Goal: Task Accomplishment & Management: Manage account settings

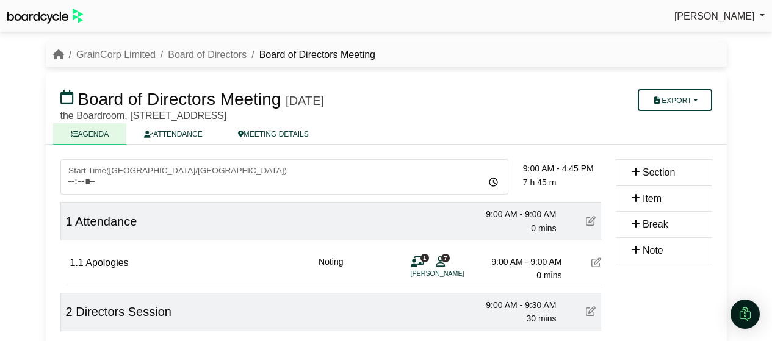
scroll to position [1168, 0]
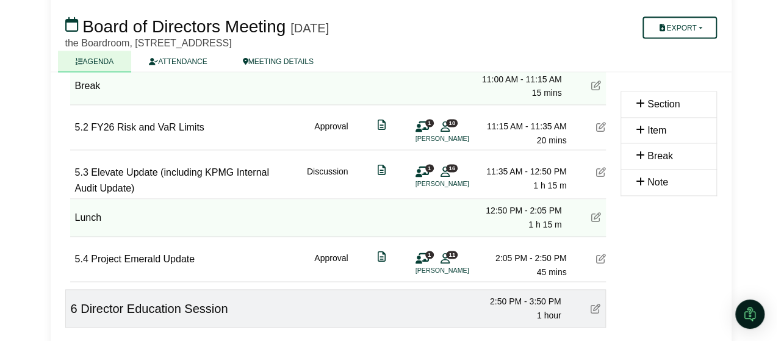
scroll to position [827, 0]
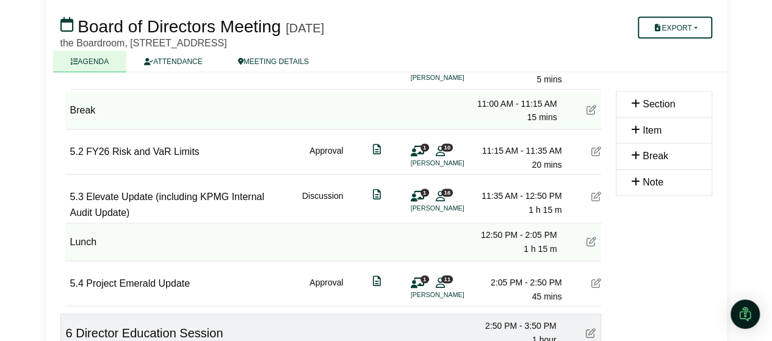
click at [591, 241] on icon at bounding box center [591, 242] width 10 height 10
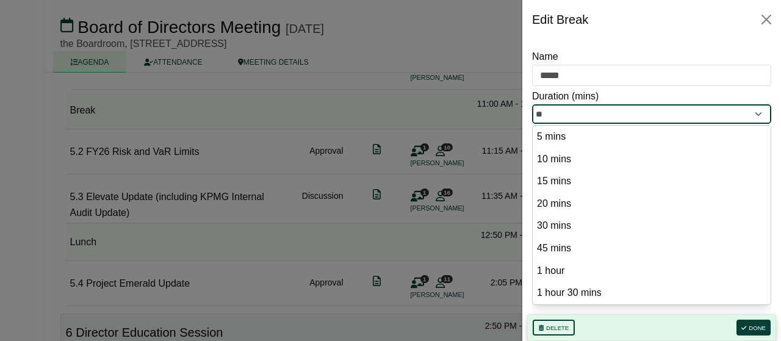
click at [583, 110] on input "**" at bounding box center [651, 114] width 239 height 20
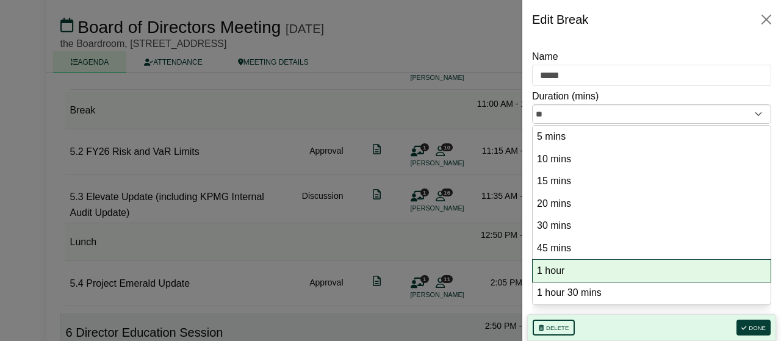
click at [567, 263] on option "1 hour" at bounding box center [652, 271] width 232 height 16
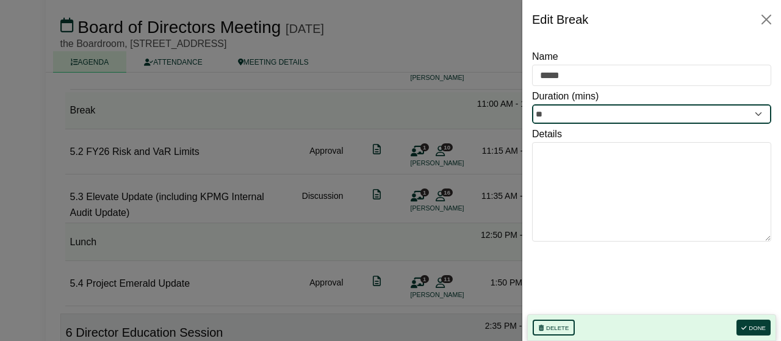
type input "**"
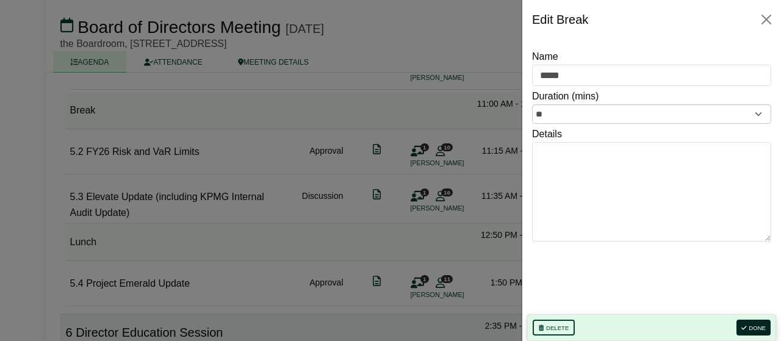
click at [750, 329] on button "Done" at bounding box center [753, 328] width 34 height 16
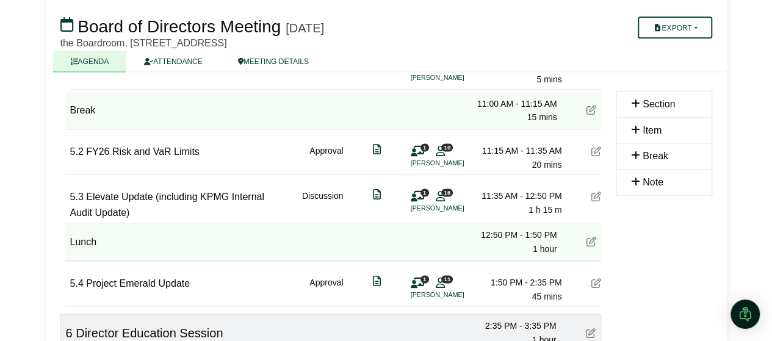
click at [445, 283] on div "1 11 Ian Morrison" at bounding box center [429, 288] width 37 height 24
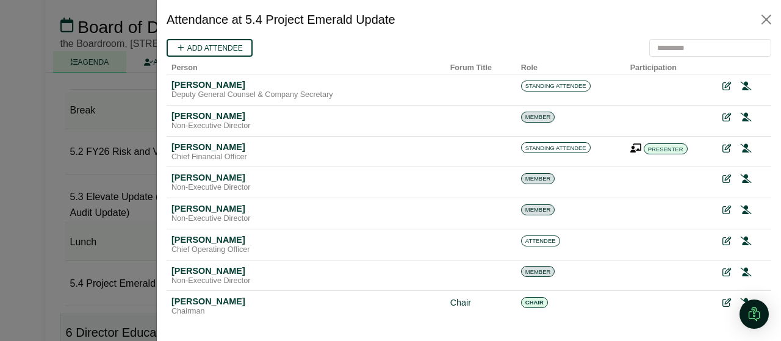
scroll to position [0, 0]
click at [237, 52] on link "Add attendee" at bounding box center [210, 48] width 86 height 18
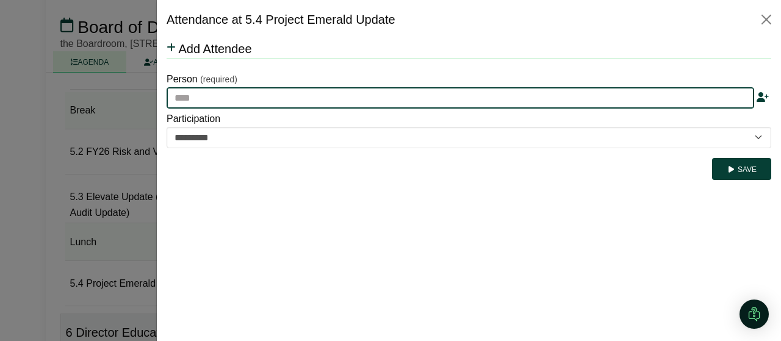
click at [190, 98] on input "text" at bounding box center [461, 98] width 588 height 22
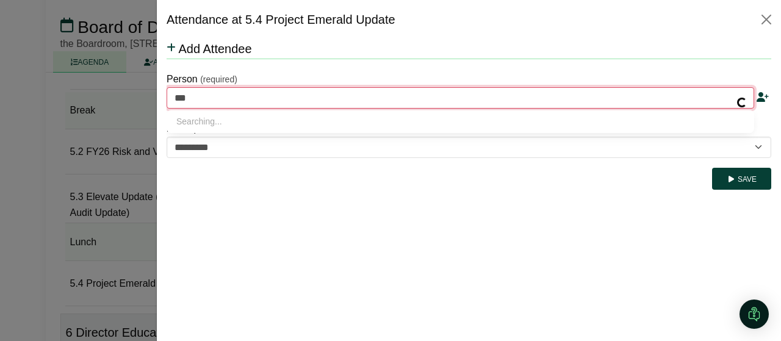
type input "****"
type input "**********"
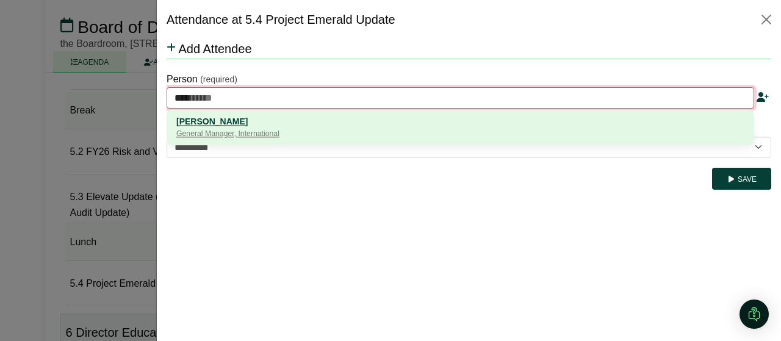
click at [210, 119] on div "Brad Glass" at bounding box center [460, 121] width 568 height 13
type input "**********"
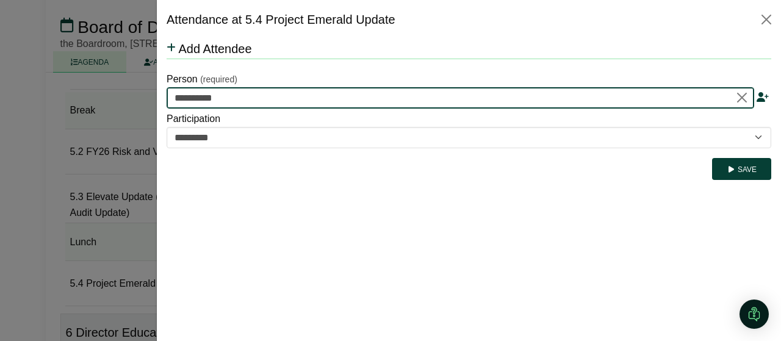
type input "**********"
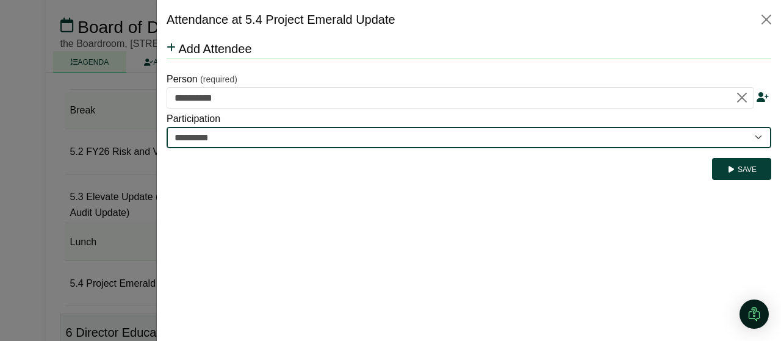
click at [212, 131] on select "********* ********" at bounding box center [469, 137] width 605 height 21
select select "********"
click at [167, 127] on select "********* ********" at bounding box center [469, 137] width 605 height 21
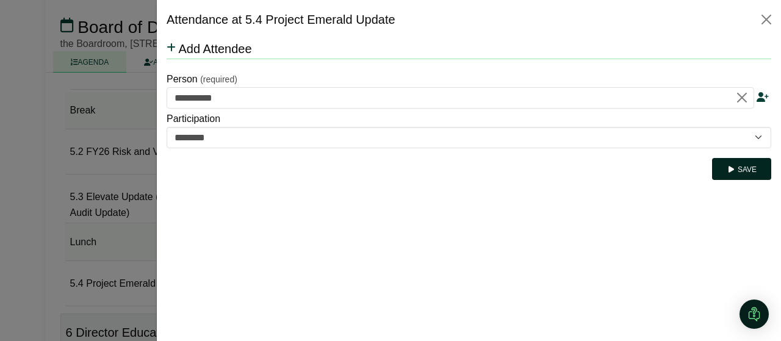
click at [745, 171] on button "Save" at bounding box center [741, 169] width 59 height 22
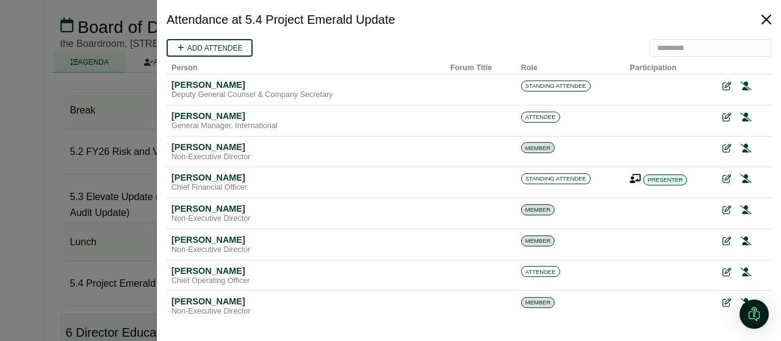
click at [764, 25] on button "Close" at bounding box center [767, 20] width 20 height 20
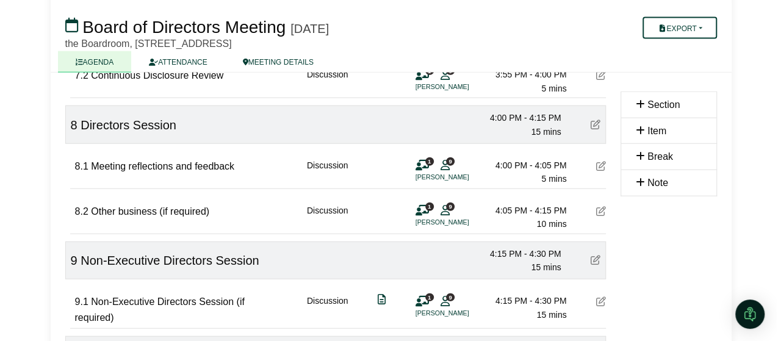
scroll to position [1365, 0]
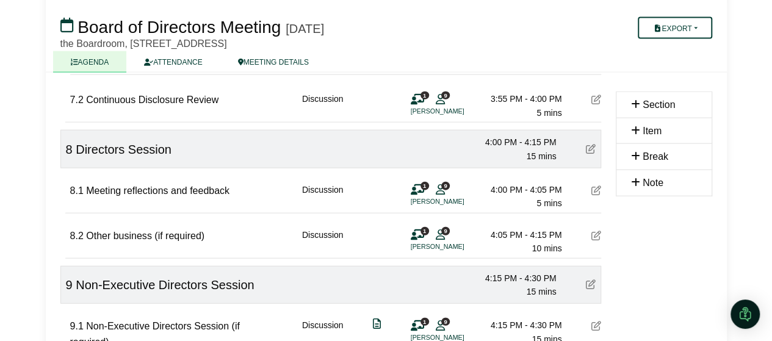
click at [442, 229] on span "9" at bounding box center [445, 231] width 9 height 8
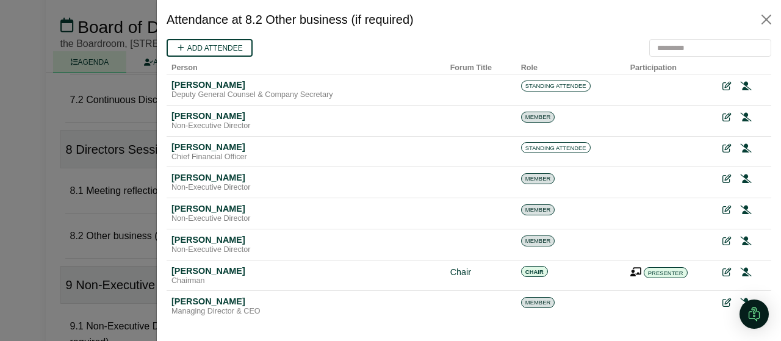
scroll to position [0, 0]
click at [740, 88] on icon at bounding box center [745, 86] width 11 height 9
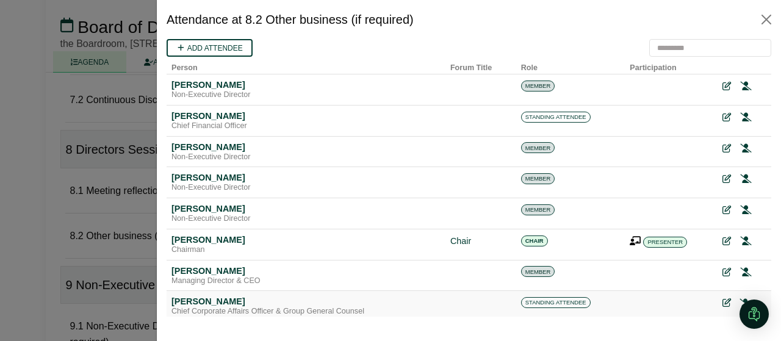
click at [740, 303] on icon at bounding box center [745, 303] width 11 height 9
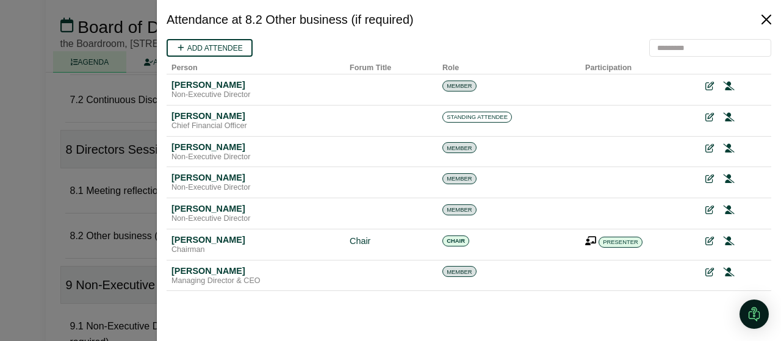
click at [760, 25] on button "Close" at bounding box center [767, 20] width 20 height 20
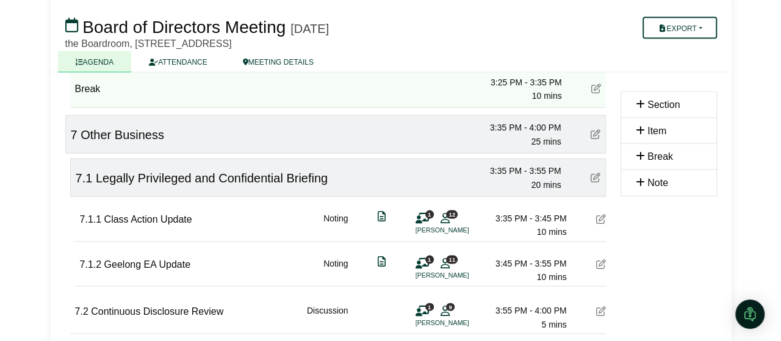
scroll to position [1153, 0]
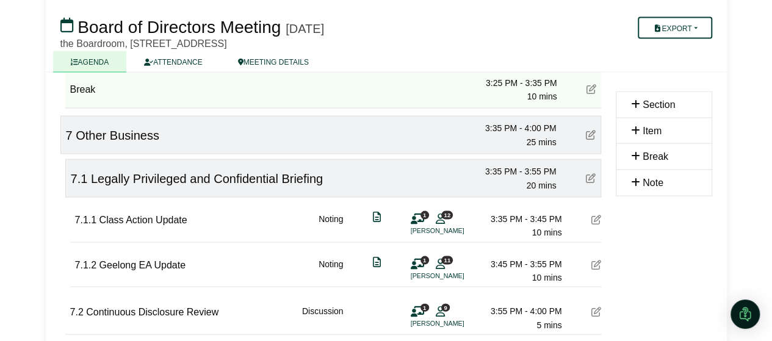
click at [445, 211] on span "12" at bounding box center [447, 214] width 12 height 8
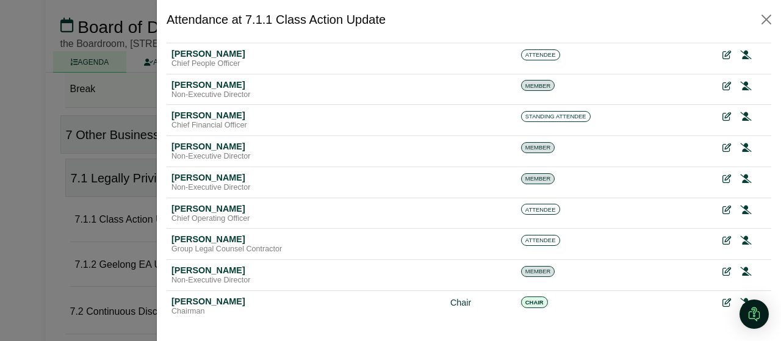
scroll to position [0, 0]
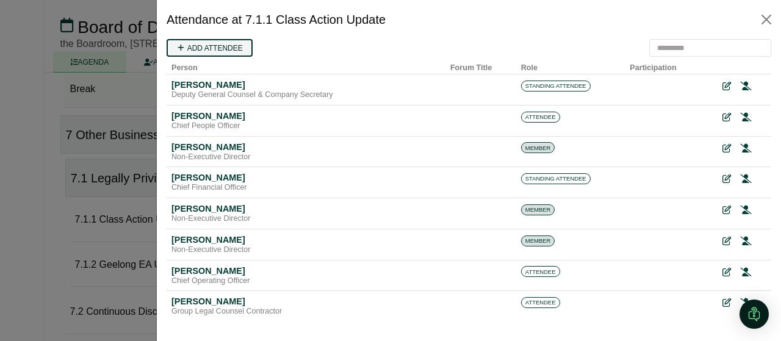
click at [237, 48] on link "Add attendee" at bounding box center [210, 48] width 86 height 18
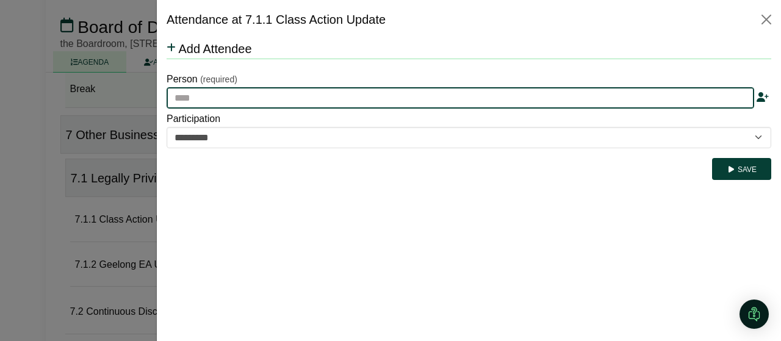
click at [207, 98] on input "text" at bounding box center [461, 98] width 588 height 22
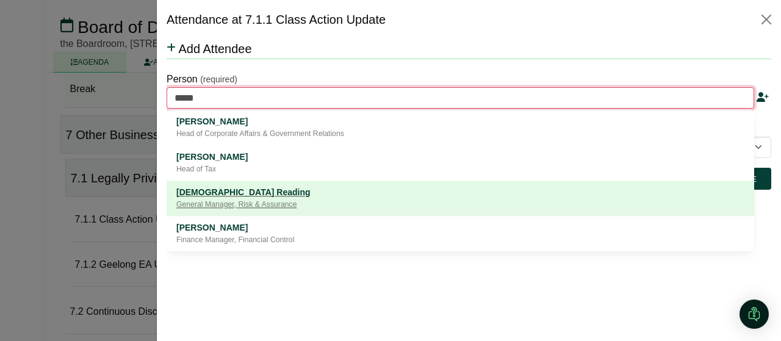
click at [230, 200] on div "General Manager, Risk & Assurance" at bounding box center [460, 205] width 568 height 12
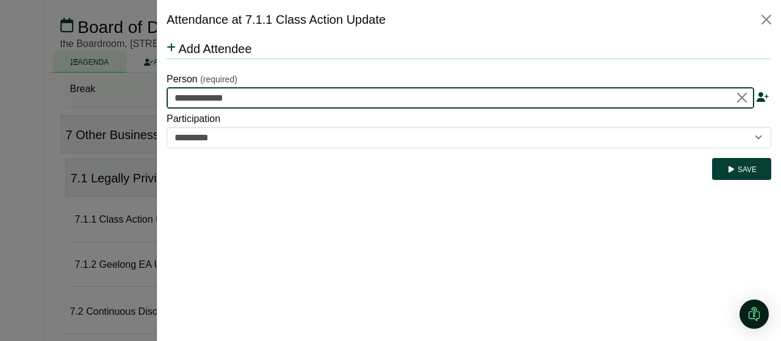
type input "**********"
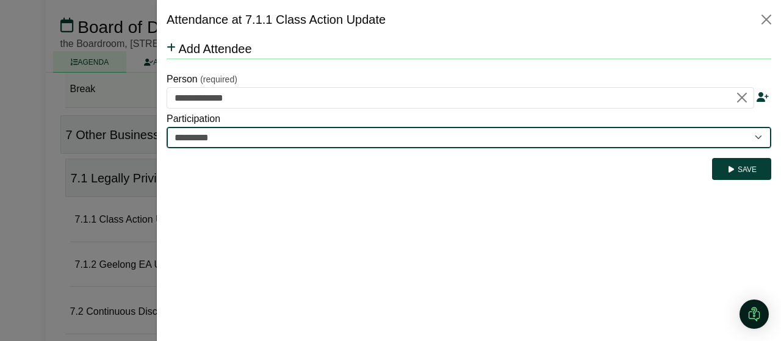
click at [764, 131] on select "********* ********" at bounding box center [469, 137] width 605 height 21
select select "********"
click at [167, 127] on select "********* ********" at bounding box center [469, 137] width 605 height 21
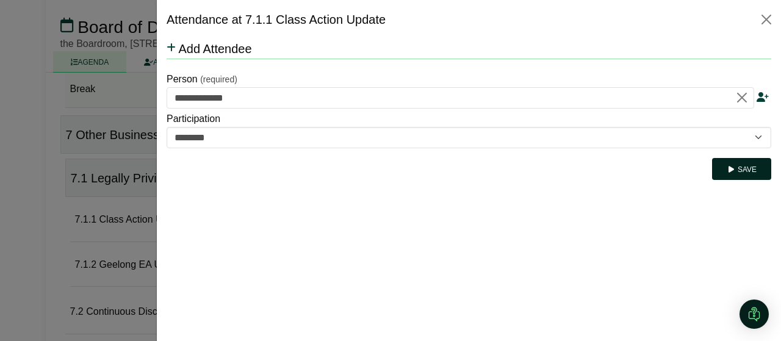
click at [736, 166] on button "Save" at bounding box center [741, 169] width 59 height 22
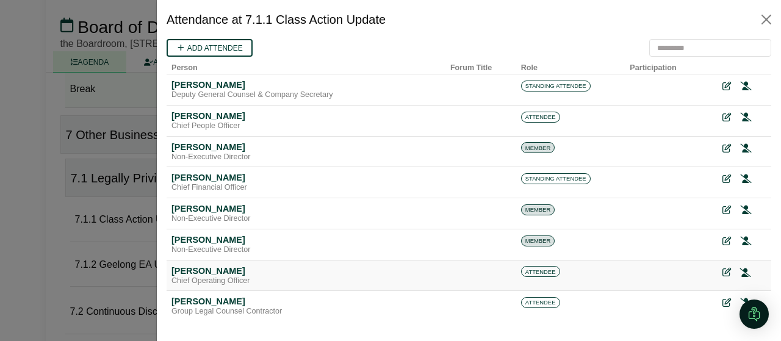
click at [740, 271] on icon at bounding box center [745, 272] width 11 height 9
click at [740, 118] on icon at bounding box center [745, 117] width 11 height 9
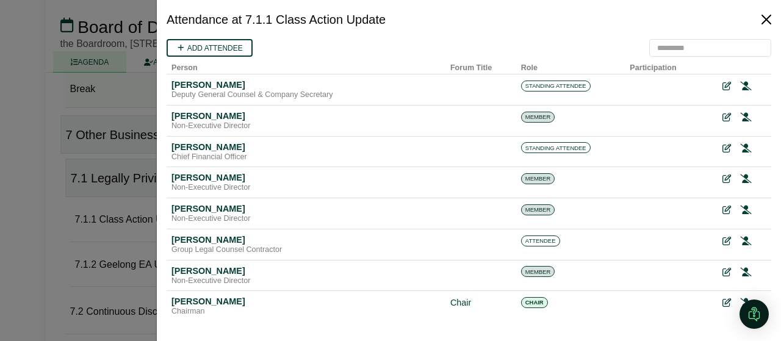
click at [768, 22] on button "Close" at bounding box center [767, 20] width 20 height 20
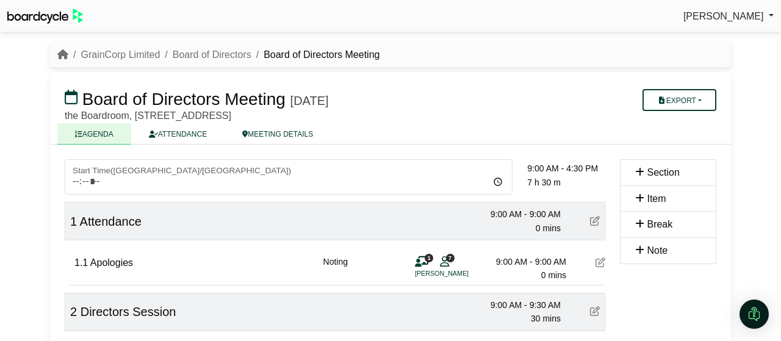
scroll to position [1153, 0]
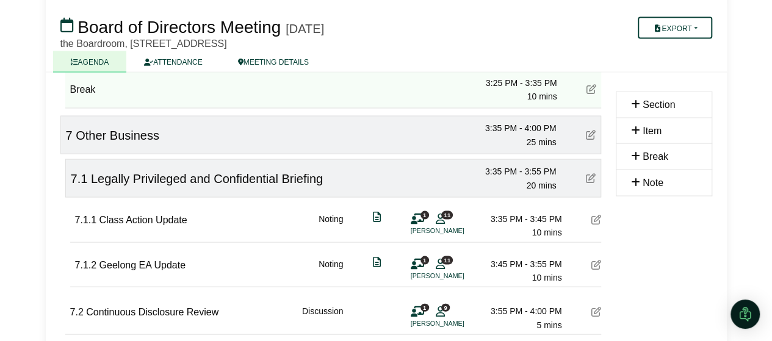
click at [443, 256] on span "11" at bounding box center [447, 260] width 12 height 8
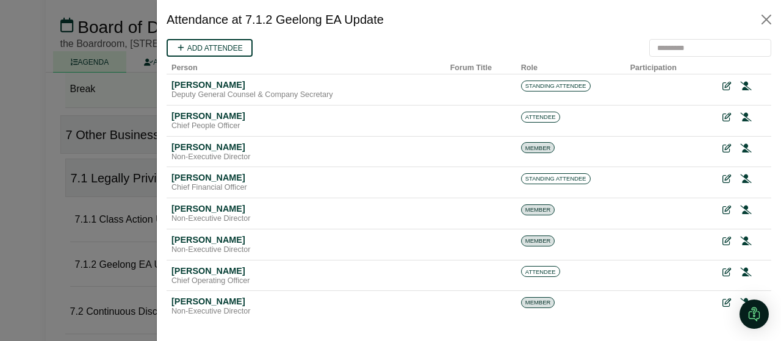
scroll to position [0, 0]
click at [763, 20] on button "Close" at bounding box center [767, 20] width 20 height 20
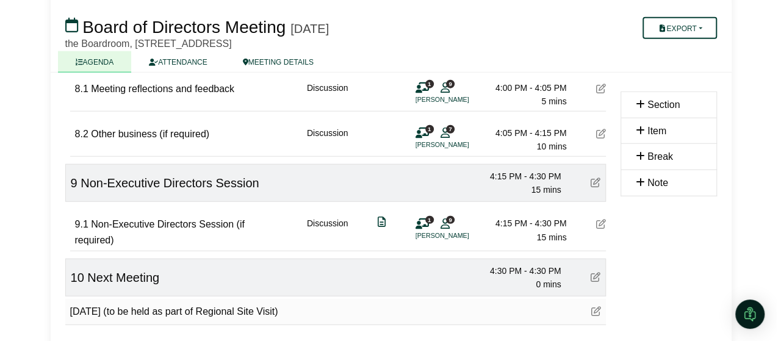
scroll to position [1486, 0]
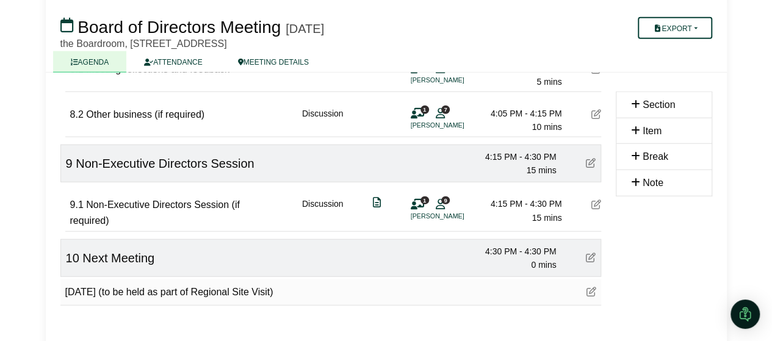
click at [441, 204] on icon at bounding box center [440, 204] width 9 height 1
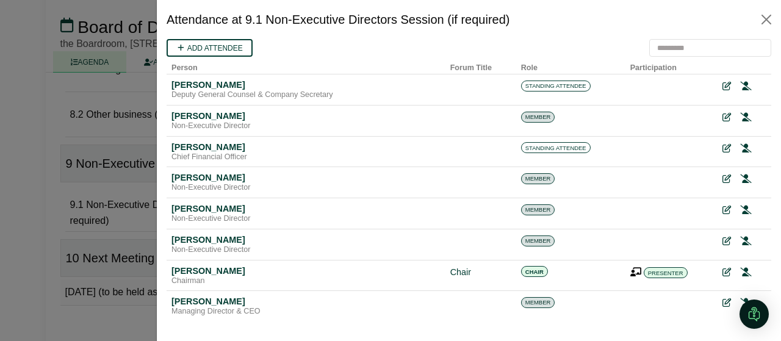
scroll to position [0, 0]
click at [740, 86] on icon at bounding box center [745, 86] width 11 height 9
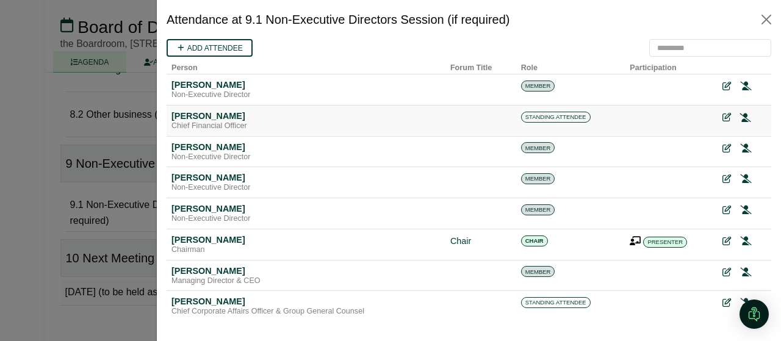
click at [740, 115] on icon at bounding box center [745, 117] width 11 height 9
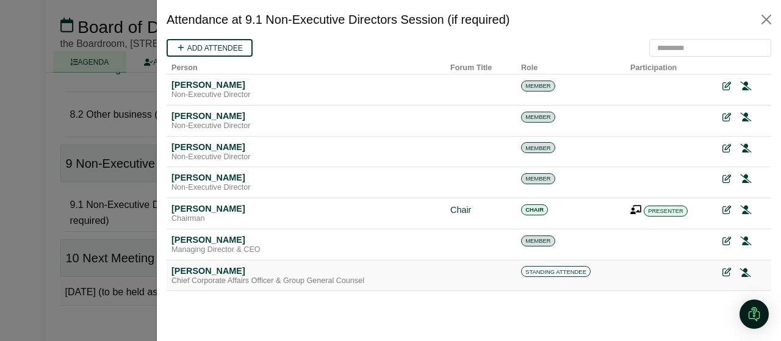
click at [746, 269] on icon at bounding box center [745, 272] width 11 height 9
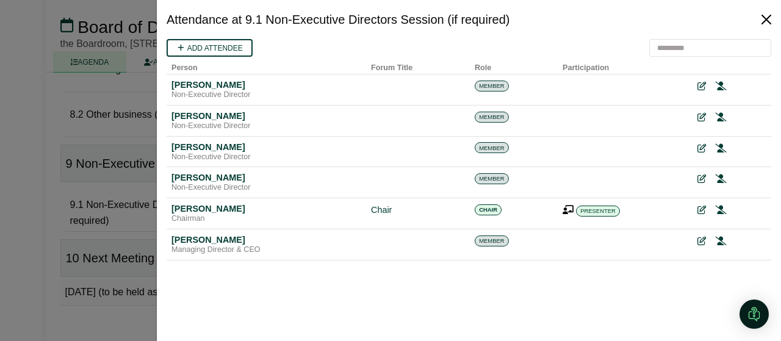
click at [760, 20] on button "Close" at bounding box center [767, 20] width 20 height 20
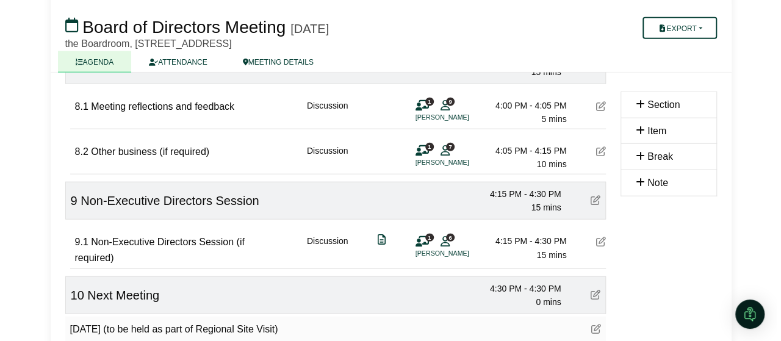
scroll to position [1437, 0]
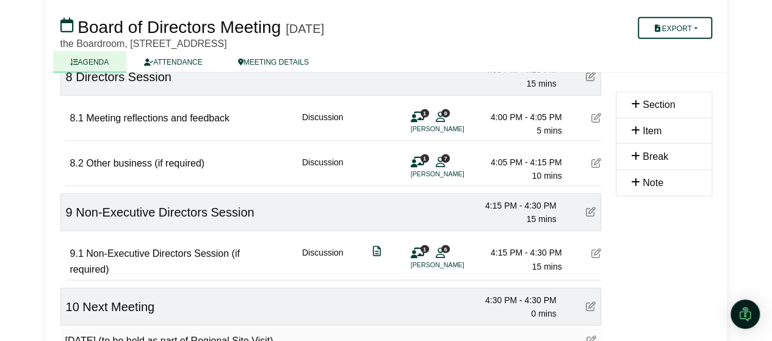
click at [439, 162] on icon at bounding box center [440, 162] width 9 height 1
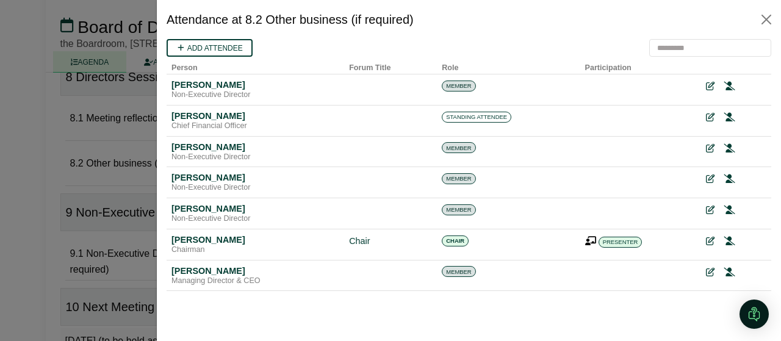
scroll to position [0, 0]
click at [727, 116] on icon at bounding box center [728, 117] width 11 height 9
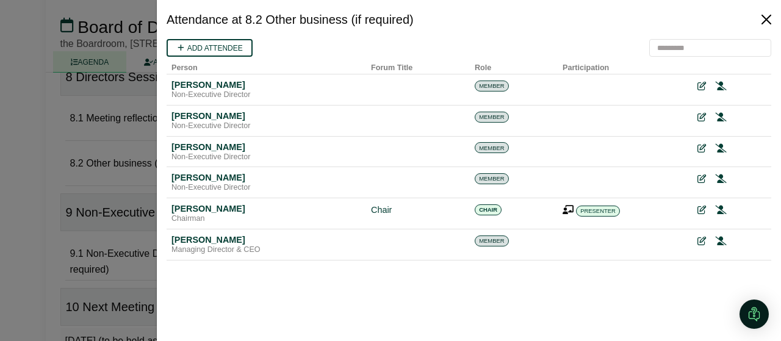
click at [769, 13] on button "Close" at bounding box center [767, 20] width 20 height 20
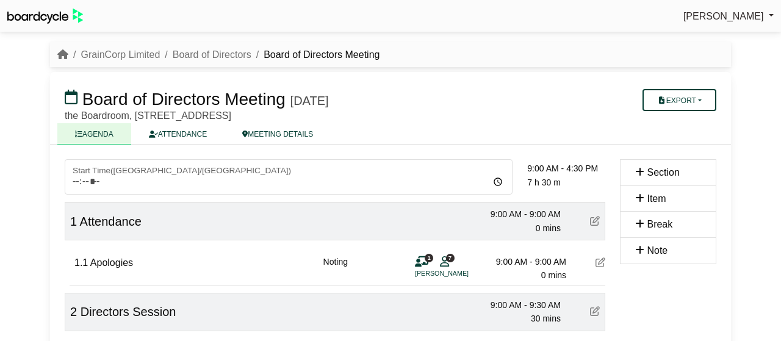
scroll to position [1437, 0]
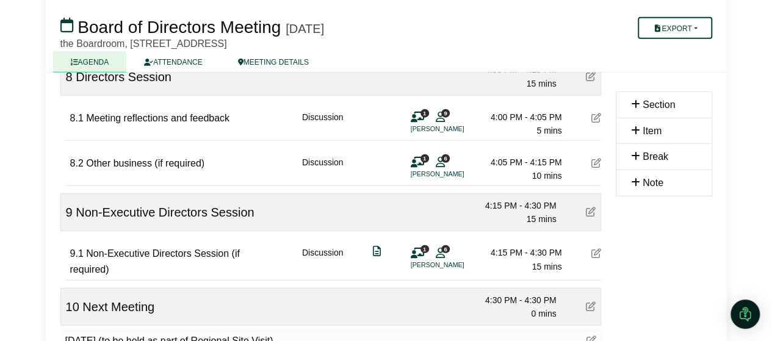
click at [442, 245] on span "6" at bounding box center [445, 249] width 9 height 8
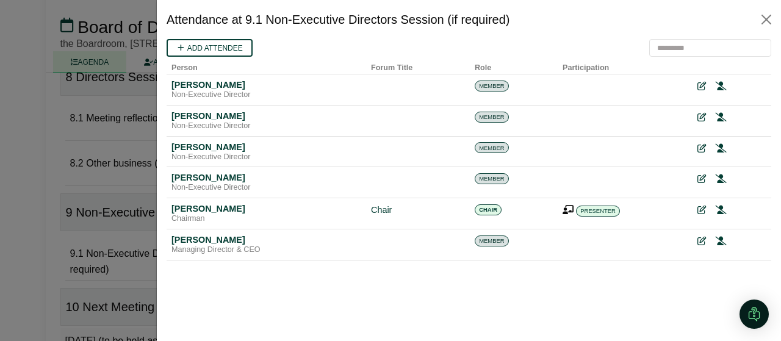
scroll to position [0, 0]
click at [718, 239] on icon at bounding box center [720, 241] width 11 height 9
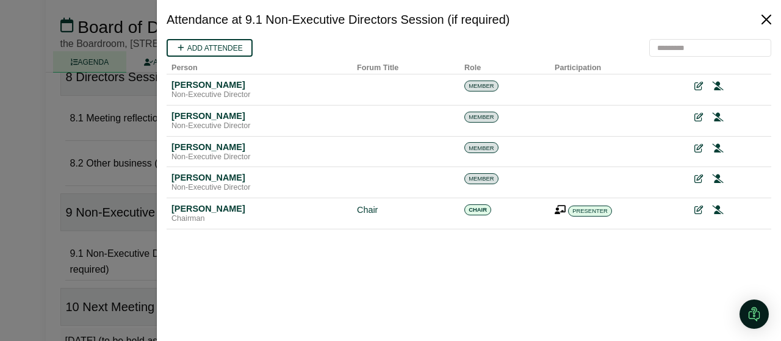
click at [763, 16] on button "Close" at bounding box center [767, 20] width 20 height 20
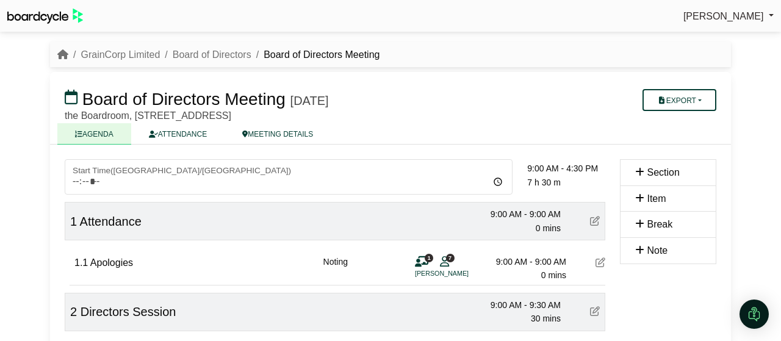
scroll to position [1437, 0]
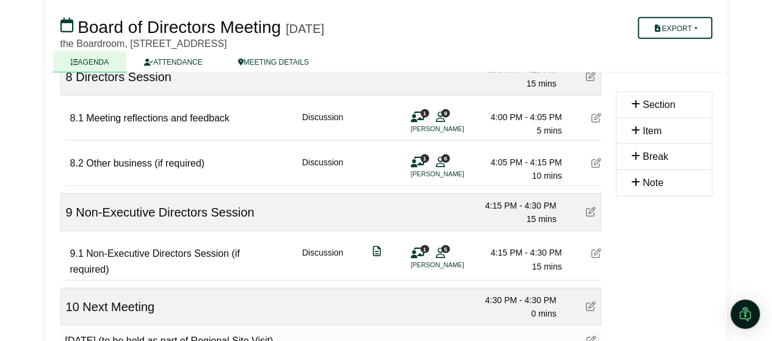
click at [435, 113] on div "1 9 Peter Richards" at bounding box center [429, 122] width 37 height 24
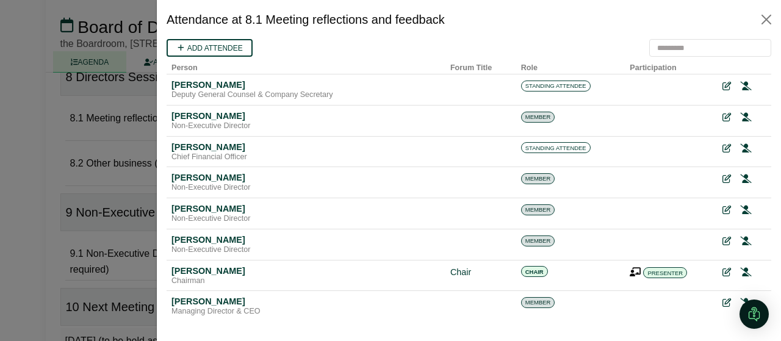
scroll to position [0, 0]
click at [740, 150] on icon at bounding box center [745, 148] width 11 height 9
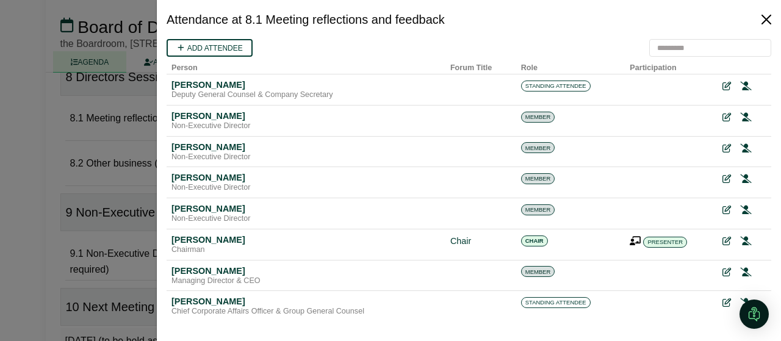
click at [765, 21] on button "Close" at bounding box center [767, 20] width 20 height 20
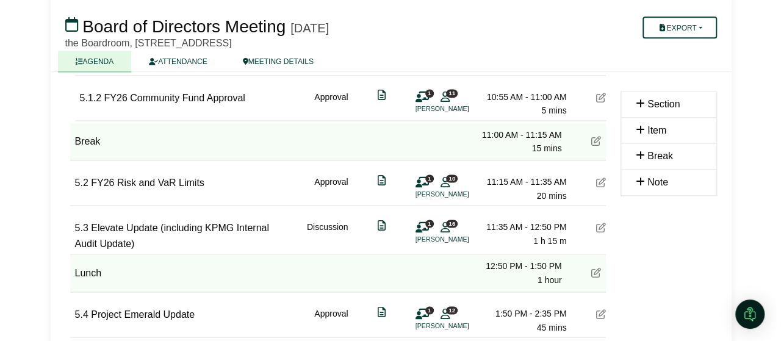
scroll to position [787, 0]
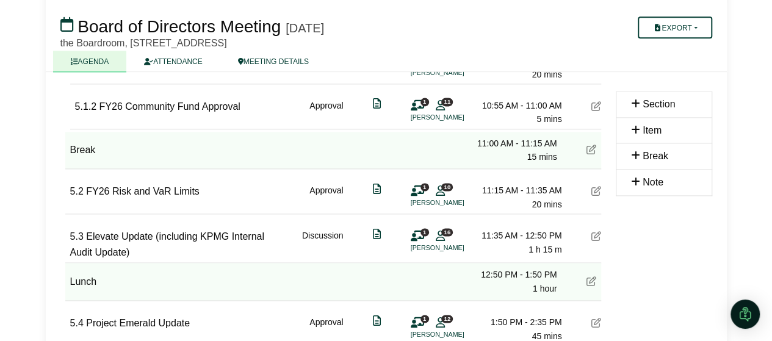
click at [447, 233] on span "16" at bounding box center [447, 232] width 12 height 8
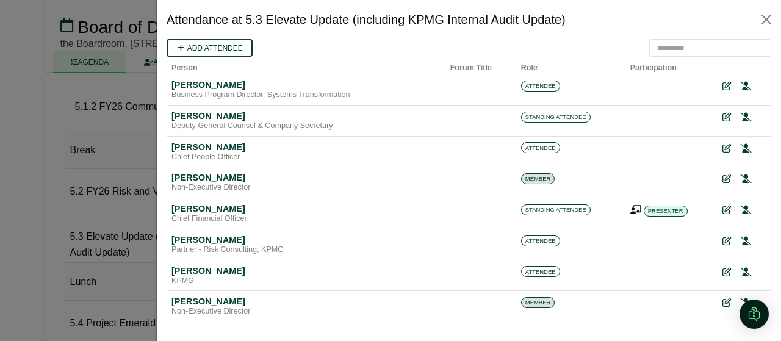
scroll to position [0, 0]
click at [768, 21] on button "Close" at bounding box center [767, 20] width 20 height 20
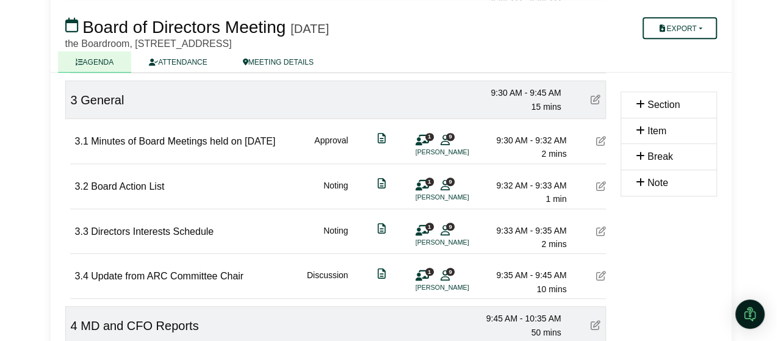
scroll to position [298, 0]
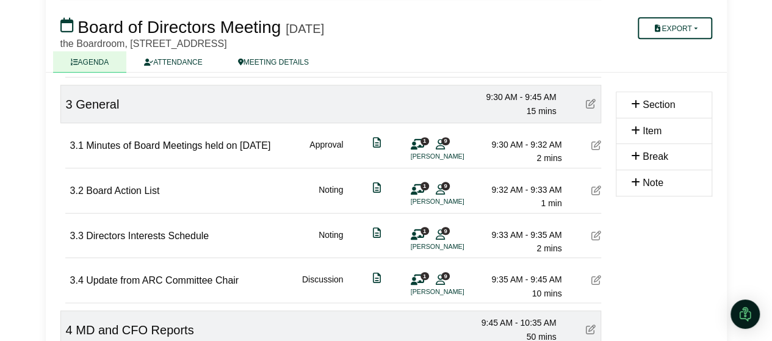
click at [444, 140] on span "9" at bounding box center [445, 141] width 9 height 8
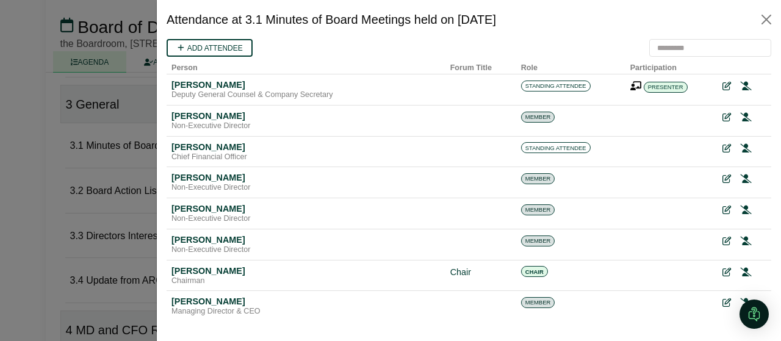
scroll to position [0, 0]
click at [740, 145] on icon at bounding box center [745, 148] width 11 height 9
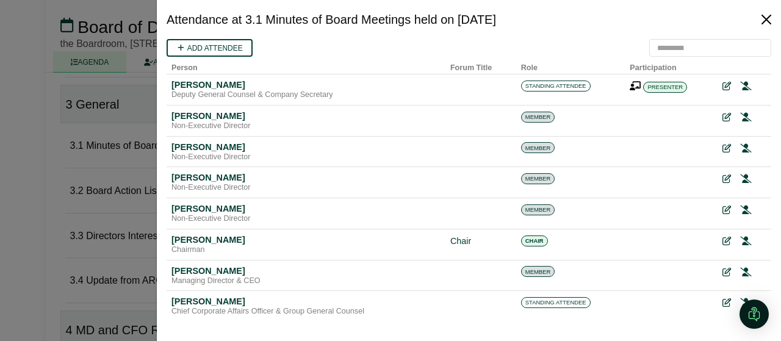
click at [763, 24] on button "Close" at bounding box center [767, 20] width 20 height 20
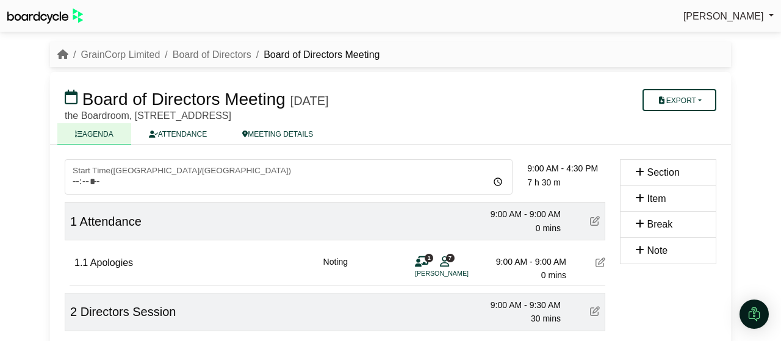
scroll to position [298, 0]
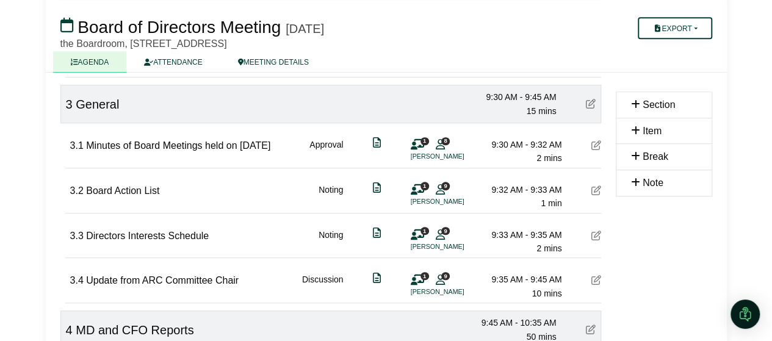
click at [439, 197] on div "1 9 [PERSON_NAME]" at bounding box center [429, 195] width 37 height 24
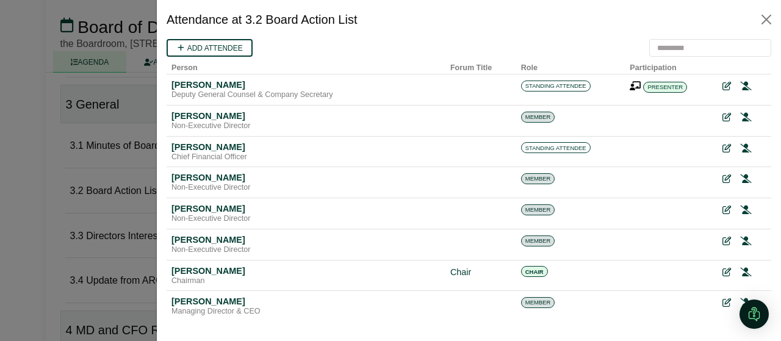
scroll to position [0, 0]
click at [740, 145] on icon at bounding box center [745, 148] width 11 height 9
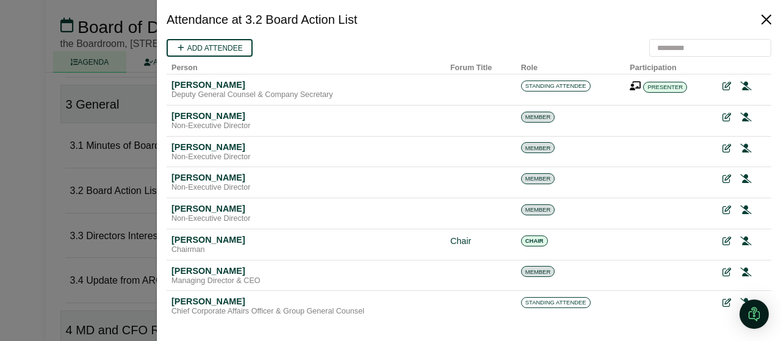
click at [769, 20] on button "Close" at bounding box center [767, 20] width 20 height 20
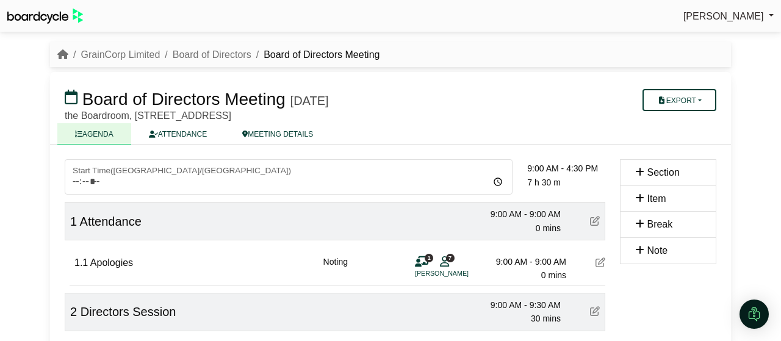
scroll to position [298, 0]
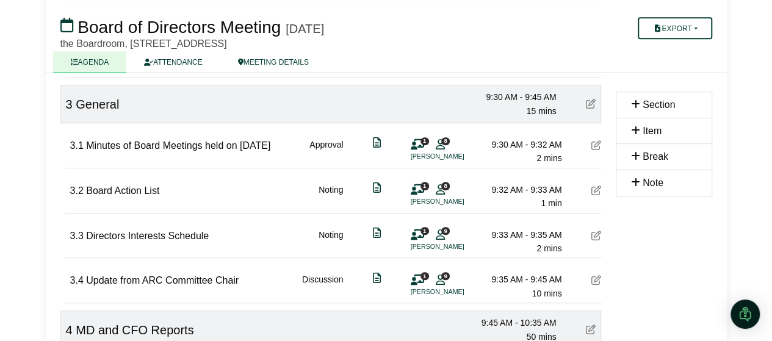
click at [446, 237] on div "1 9 [PERSON_NAME]" at bounding box center [429, 240] width 37 height 24
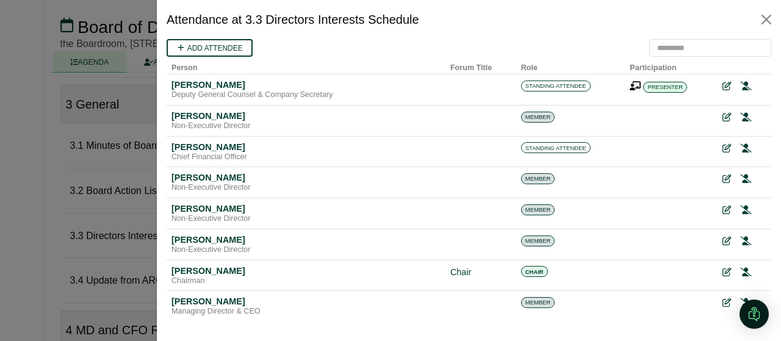
scroll to position [0, 0]
click at [740, 149] on icon at bounding box center [745, 148] width 11 height 9
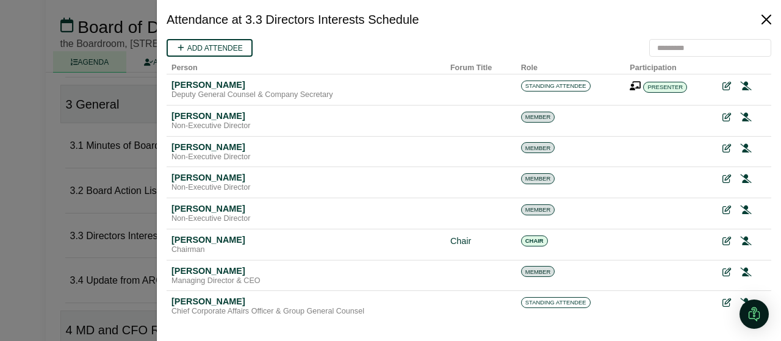
click at [767, 25] on button "Close" at bounding box center [767, 20] width 20 height 20
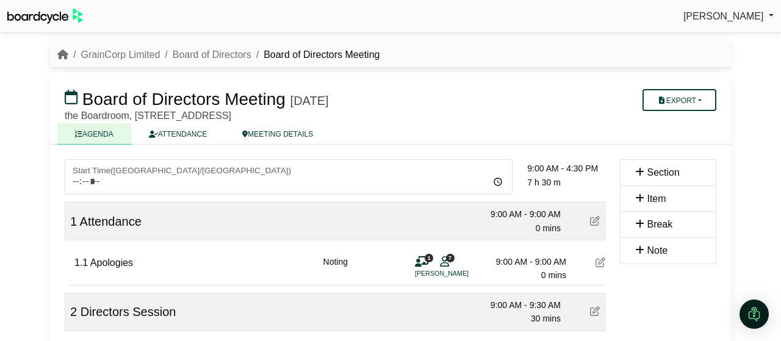
scroll to position [298, 0]
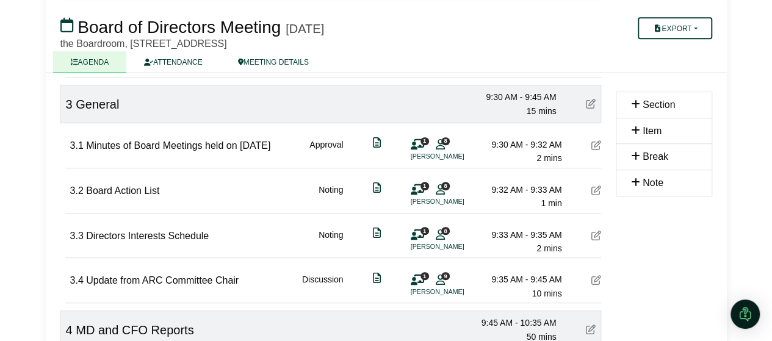
click at [439, 279] on icon at bounding box center [440, 279] width 9 height 1
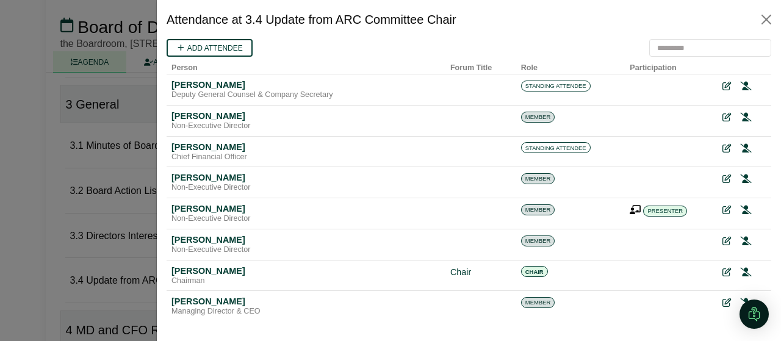
scroll to position [0, 0]
click at [740, 148] on icon at bounding box center [745, 148] width 11 height 9
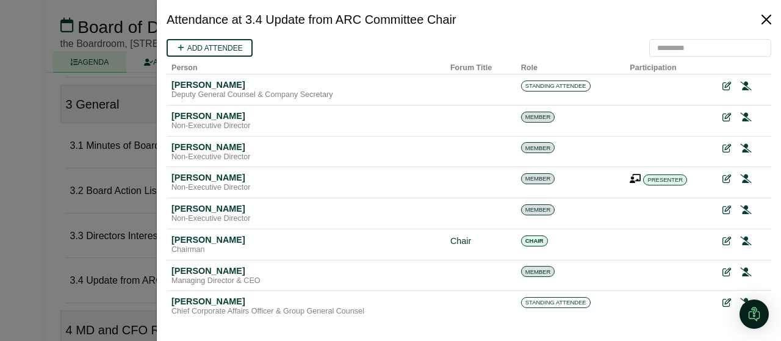
click at [763, 26] on button "Close" at bounding box center [767, 20] width 20 height 20
